Goal: Use online tool/utility: Use online tool/utility

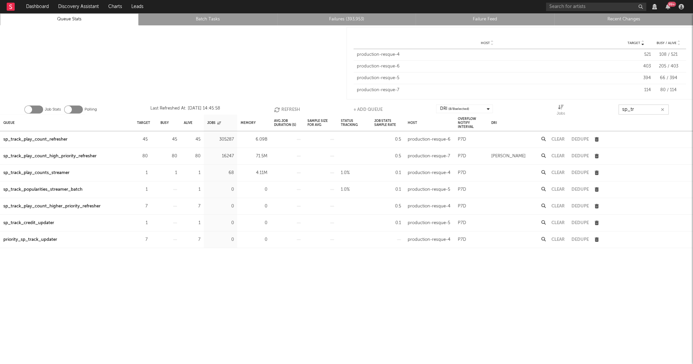
drag, startPoint x: 644, startPoint y: 108, endPoint x: 507, endPoint y: 98, distance: 137.7
click at [507, 98] on div "Target Host Target Busy / Alive Host Target Busy / Alive Host production-resque…" at bounding box center [346, 194] width 693 height 339
type input "j"
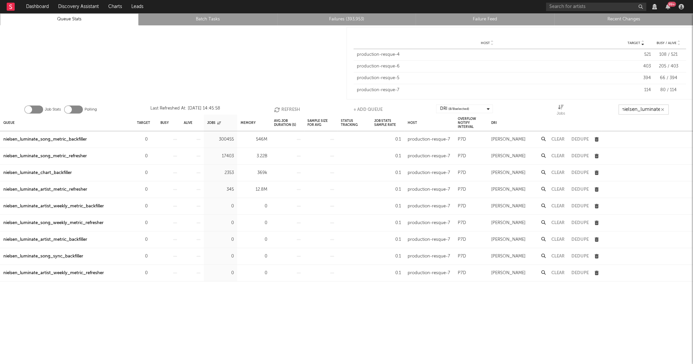
scroll to position [0, 4]
type input "nielsen_luminate_"
click at [147, 171] on div "0" at bounding box center [142, 173] width 11 height 8
click at [150, 171] on icon "button" at bounding box center [151, 173] width 4 height 4
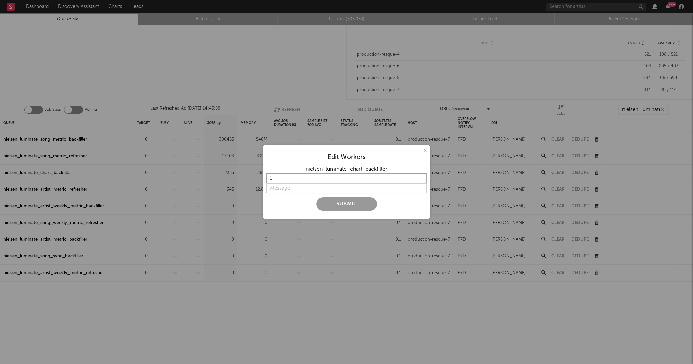
click at [301, 177] on input "1" at bounding box center [346, 178] width 160 height 10
type input "5"
type input "20"
click at [299, 189] on input "string" at bounding box center [346, 189] width 160 height 10
type input "on"
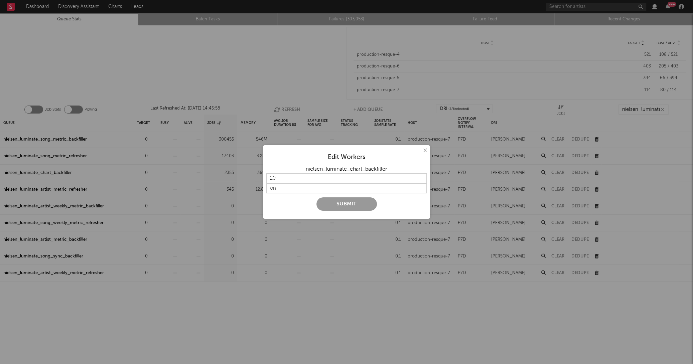
click at [334, 202] on button "Submit" at bounding box center [347, 204] width 60 height 13
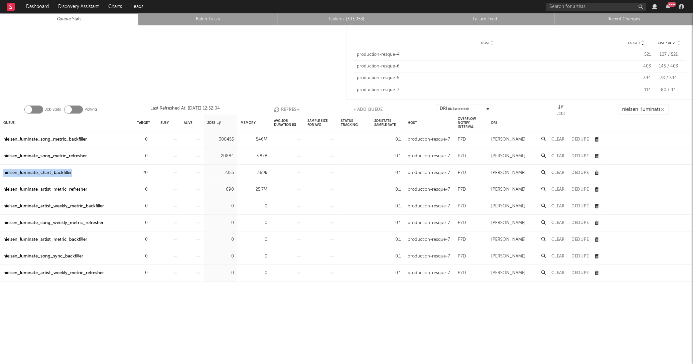
click at [288, 109] on button "Refresh" at bounding box center [287, 110] width 26 height 10
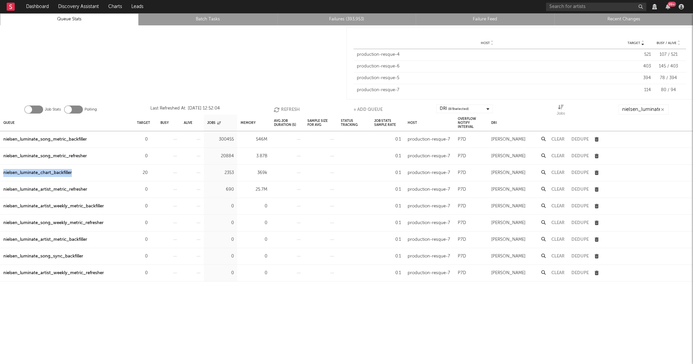
click at [288, 109] on button "Refresh" at bounding box center [287, 110] width 26 height 10
click at [288, 109] on button "Refresh" at bounding box center [286, 110] width 26 height 10
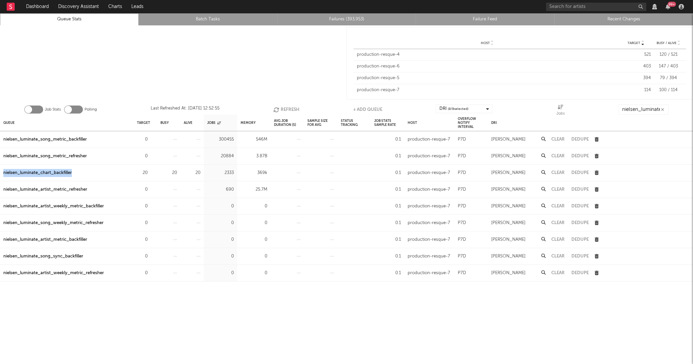
click at [288, 109] on button "Refresh" at bounding box center [286, 110] width 26 height 10
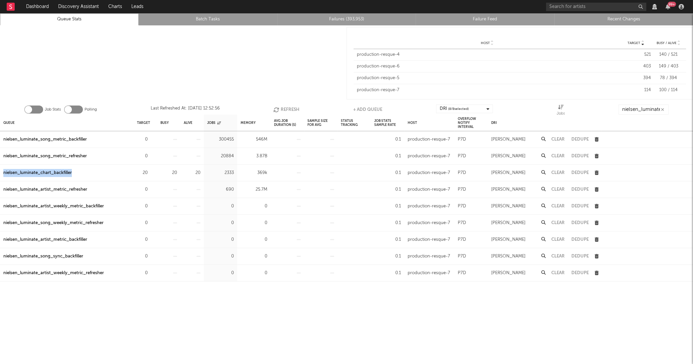
click at [288, 109] on button "Refresh" at bounding box center [286, 110] width 26 height 10
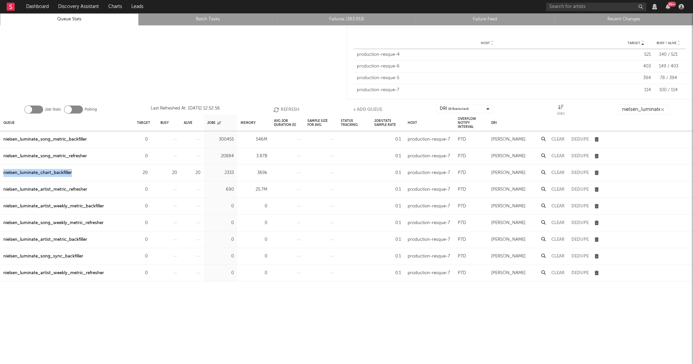
click at [288, 109] on button "Refresh" at bounding box center [286, 110] width 26 height 10
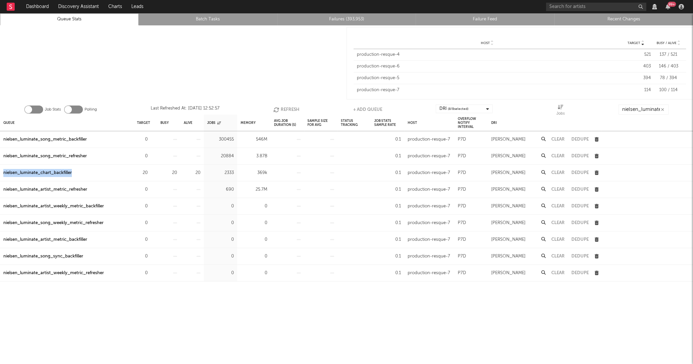
click at [288, 109] on button "Refresh" at bounding box center [286, 110] width 26 height 10
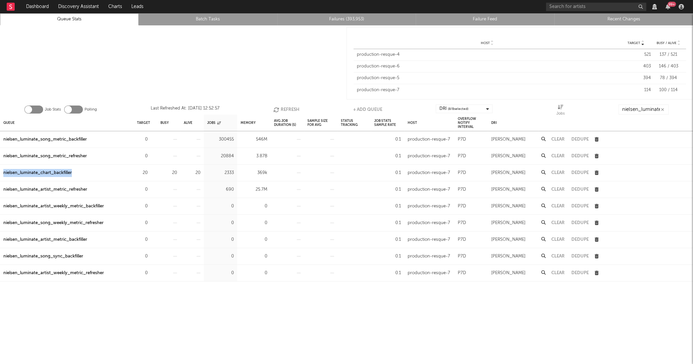
click at [288, 109] on button "Refresh" at bounding box center [286, 110] width 26 height 10
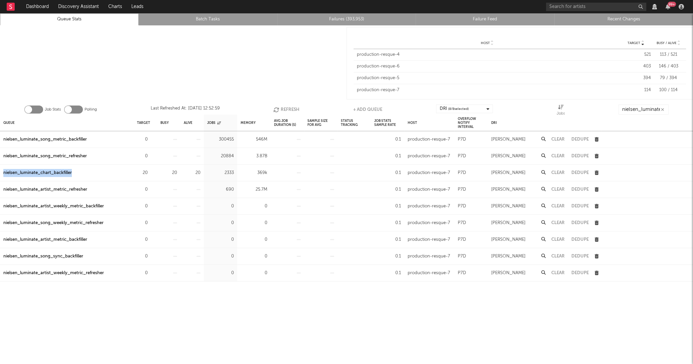
click at [288, 109] on button "Refresh" at bounding box center [286, 110] width 26 height 10
